Goal: Task Accomplishment & Management: Manage account settings

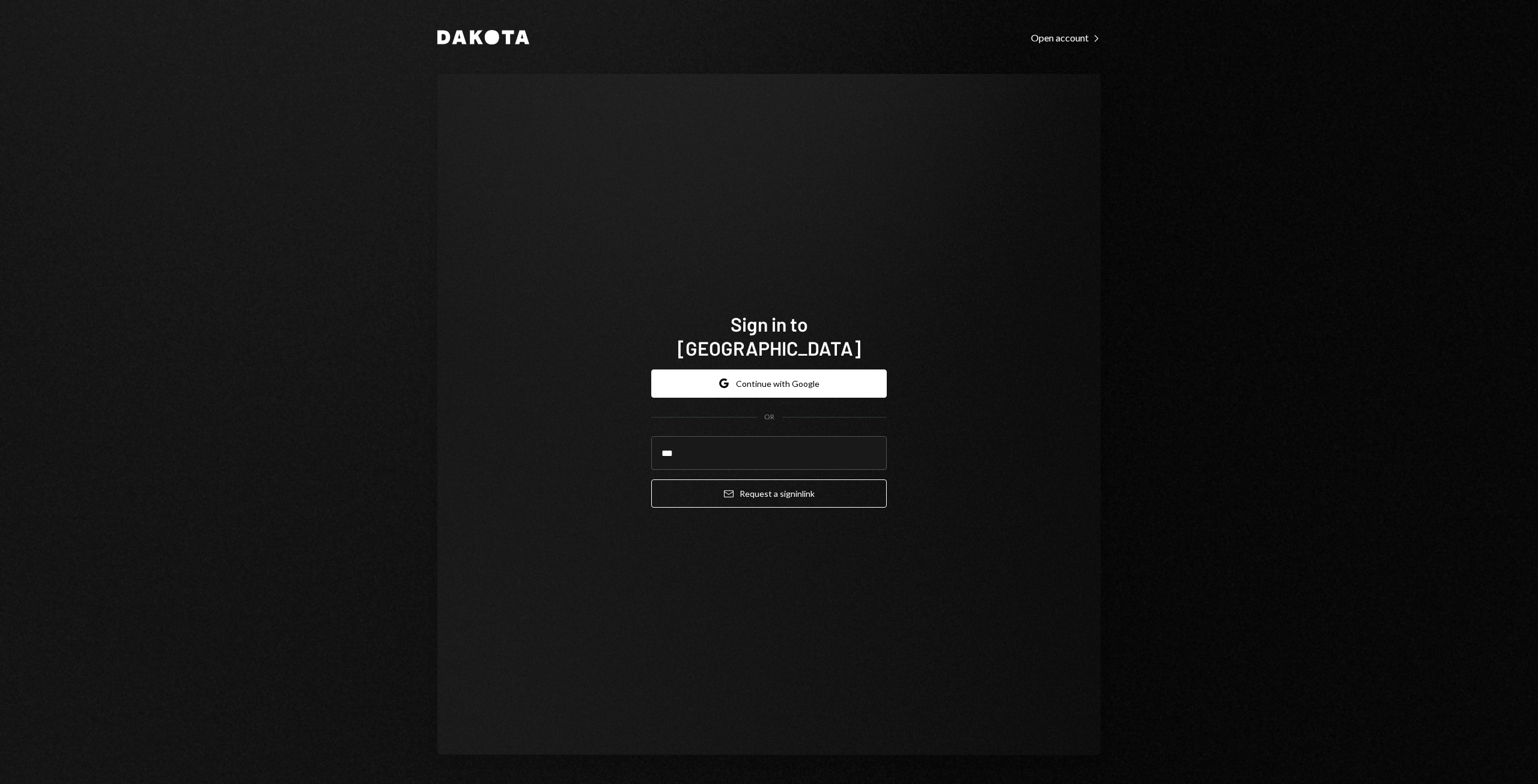
type input "**********"
click at [759, 479] on button "Email Request a sign in link" at bounding box center [769, 493] width 235 height 28
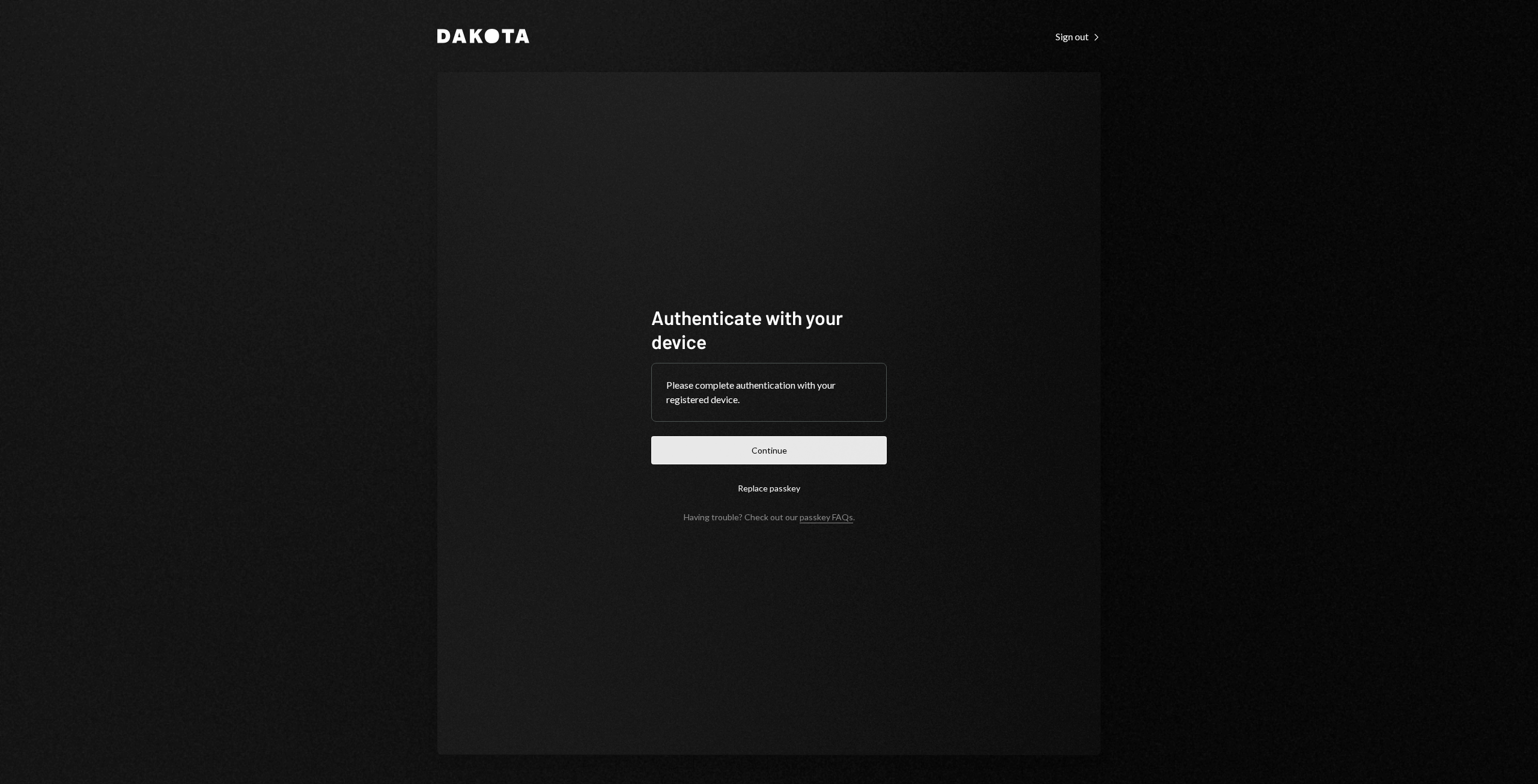
click at [773, 447] on button "Continue" at bounding box center [769, 450] width 235 height 28
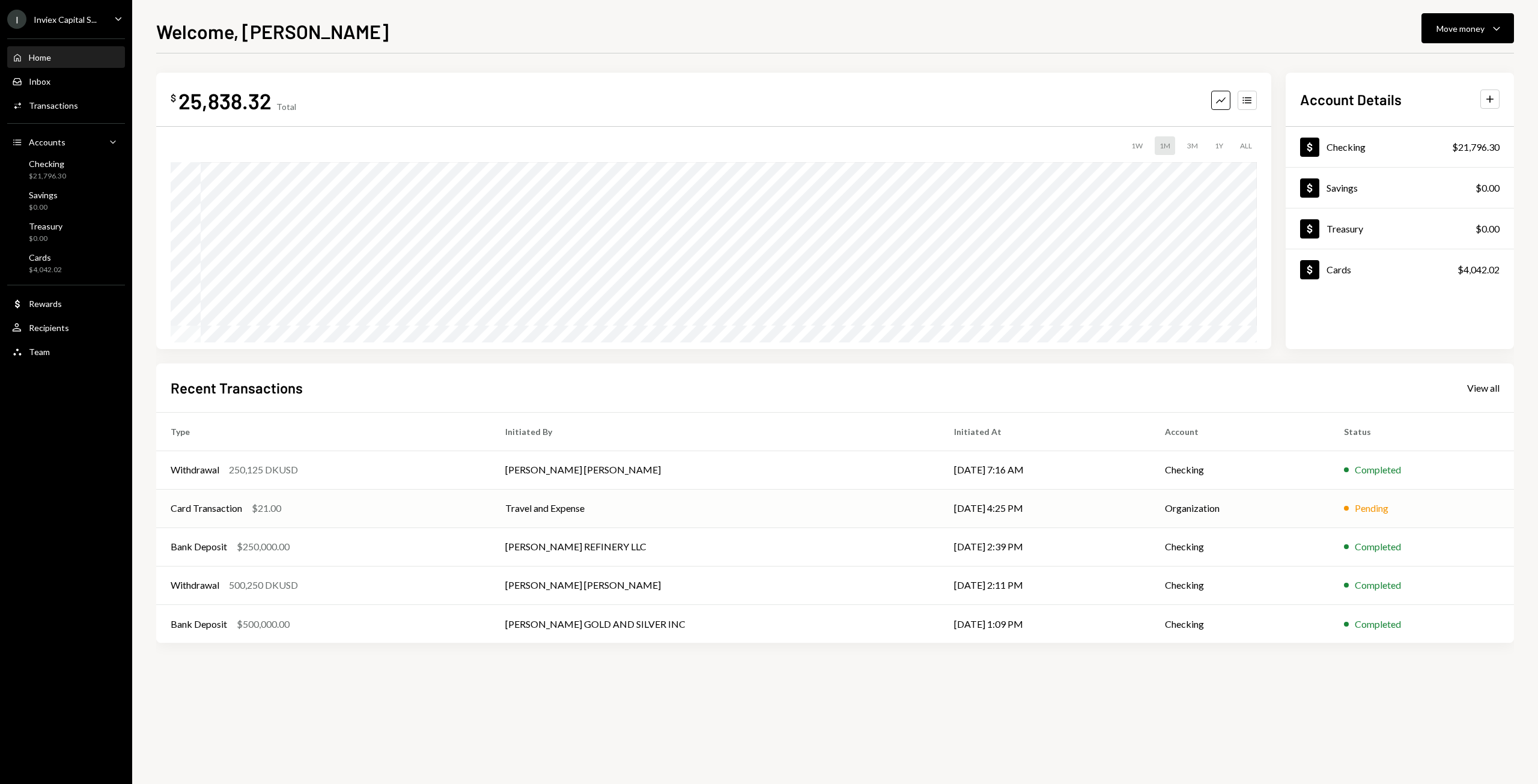
click at [423, 507] on div "Card Transaction $21.00" at bounding box center [324, 508] width 306 height 14
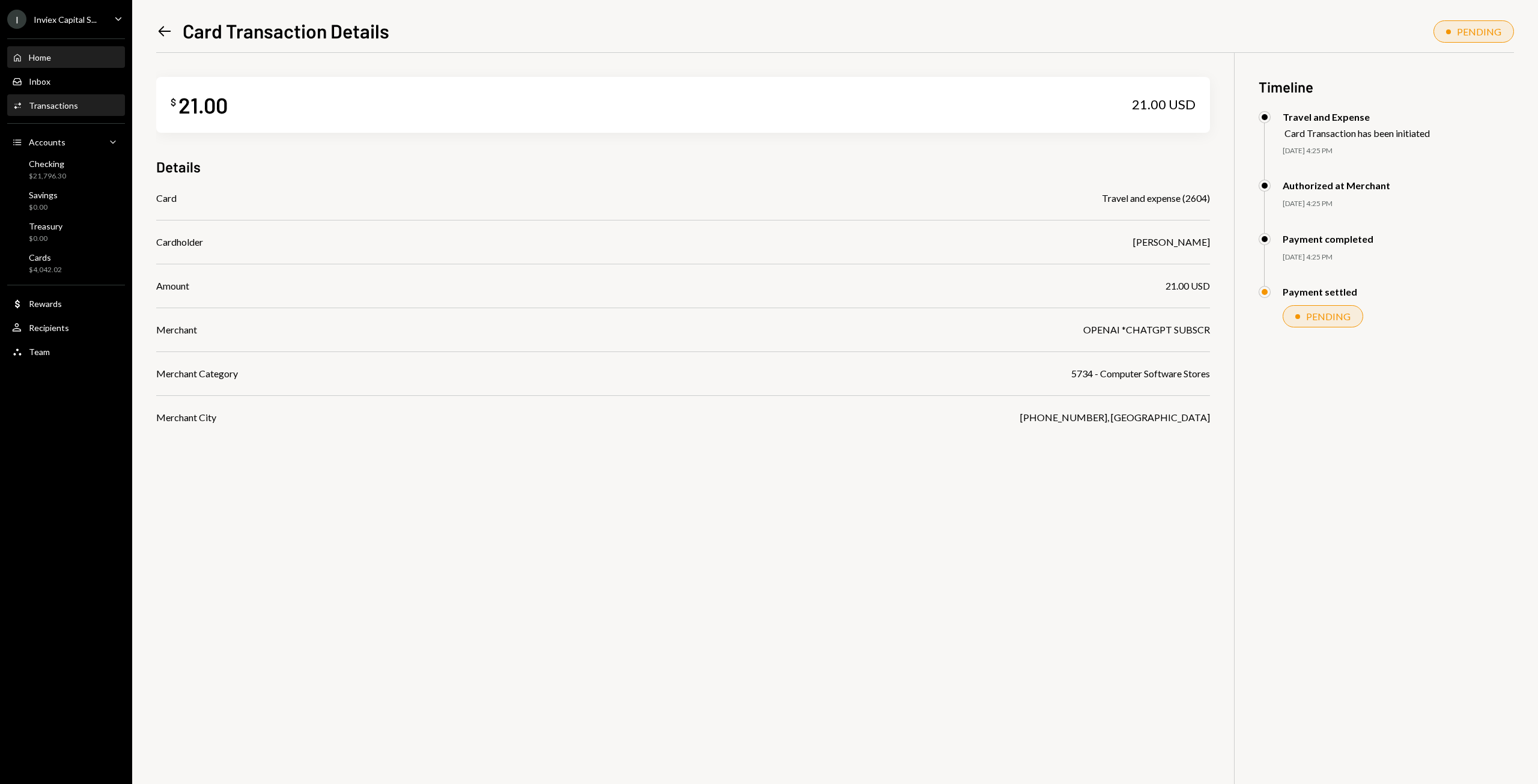
click at [59, 57] on div "Home Home" at bounding box center [66, 58] width 108 height 11
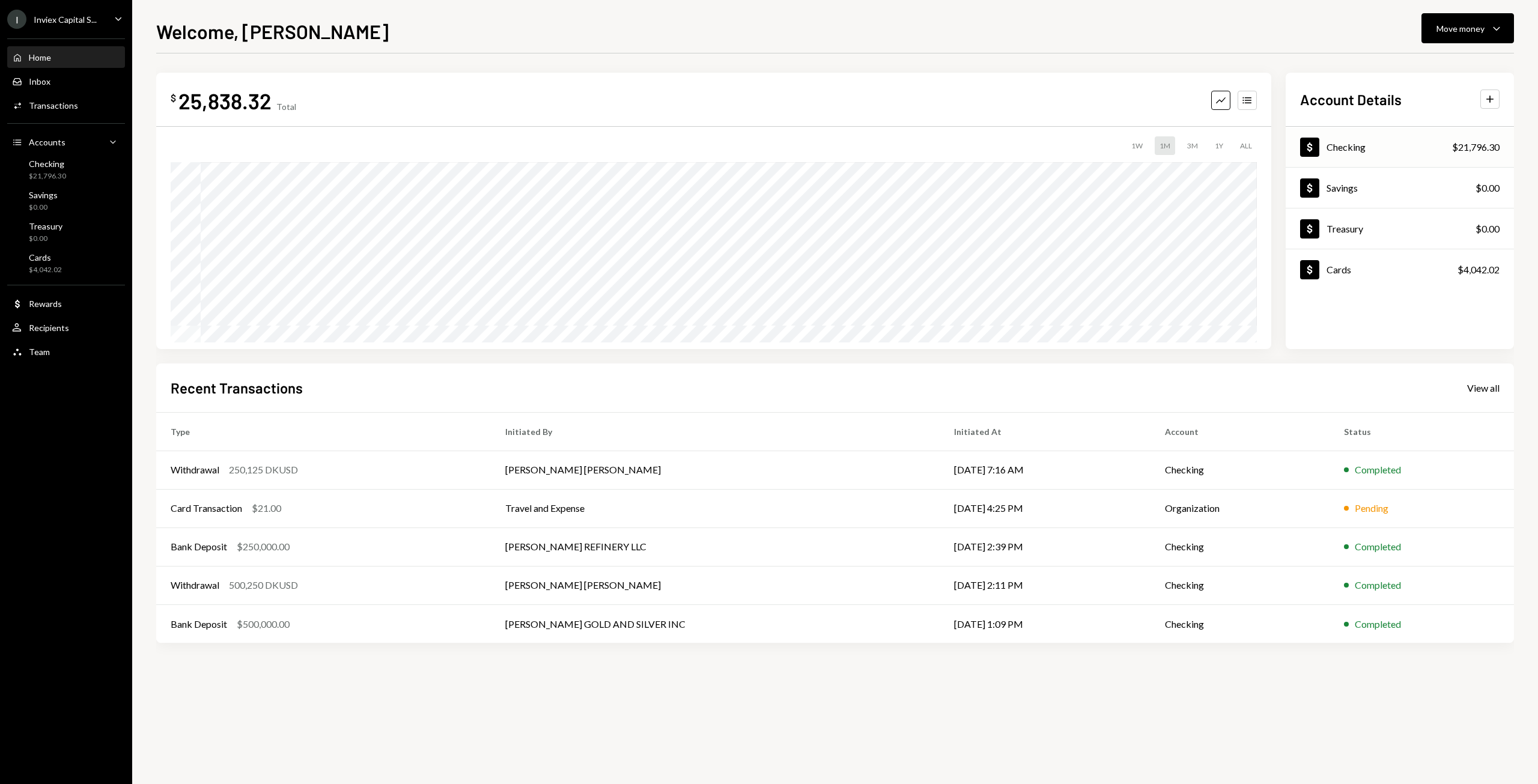
click at [1395, 147] on div "Dollar Checking $21,796.30" at bounding box center [1400, 147] width 228 height 39
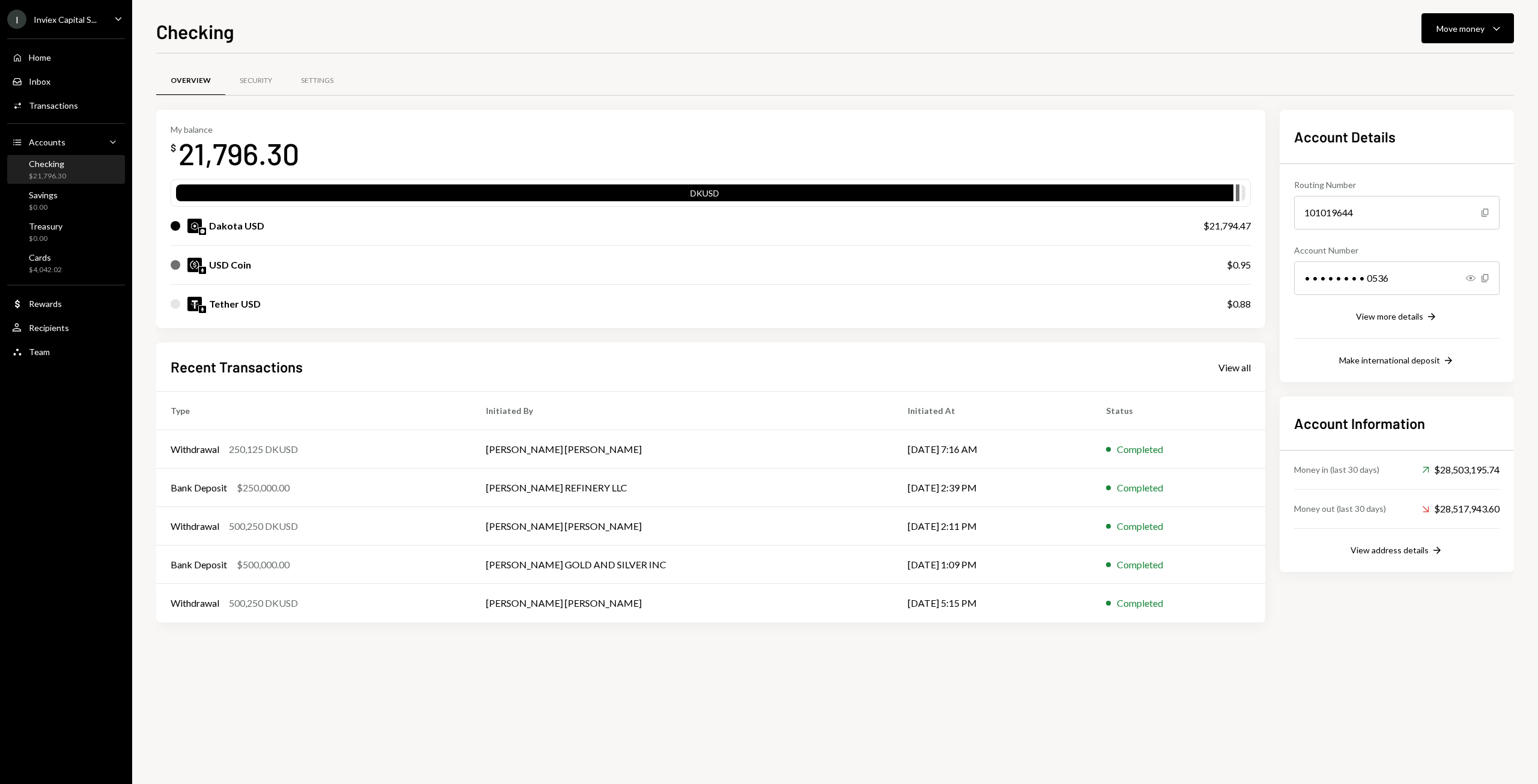
click at [1409, 283] on div "• • • • • • • • 0536" at bounding box center [1397, 278] width 206 height 34
click at [1472, 279] on icon "Show" at bounding box center [1471, 278] width 10 height 10
click at [1410, 321] on div "View more details" at bounding box center [1389, 316] width 67 height 11
